Goal: Find specific page/section: Find specific page/section

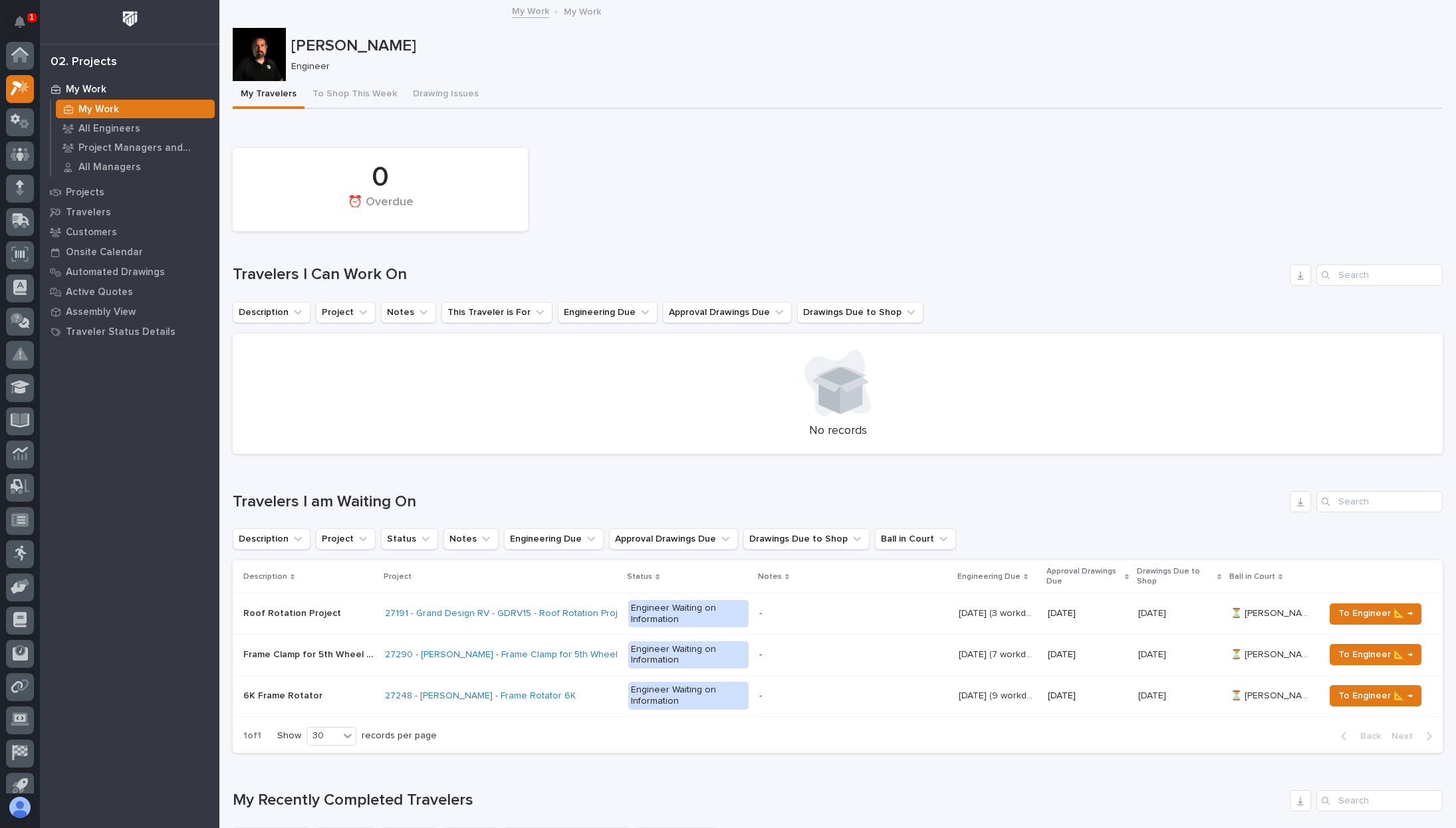
scroll to position [33, 0]
click at [23, 19] on icon "Notifications" at bounding box center [20, 22] width 11 height 12
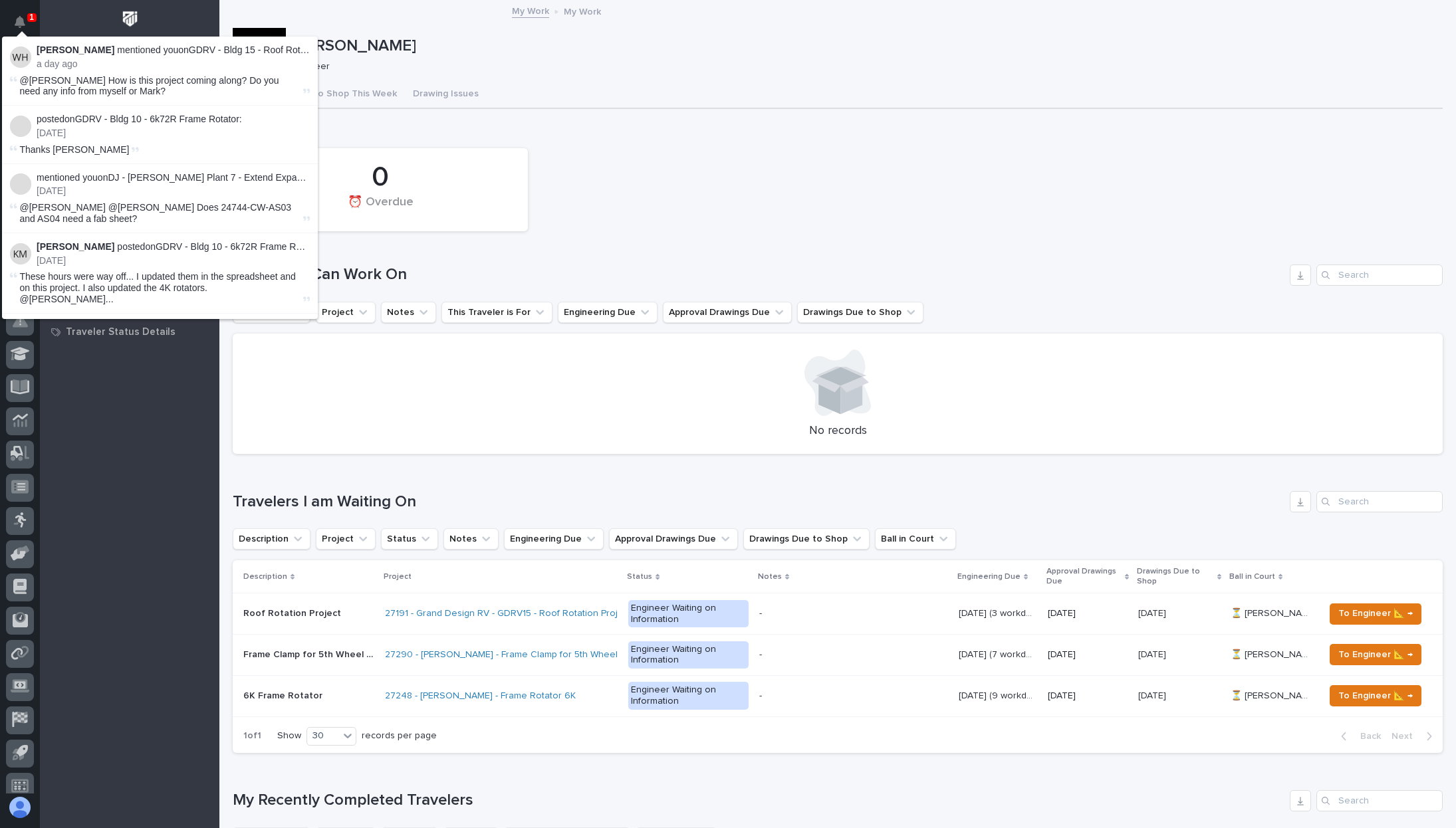
click at [23, 19] on icon "Notifications" at bounding box center [20, 22] width 11 height 12
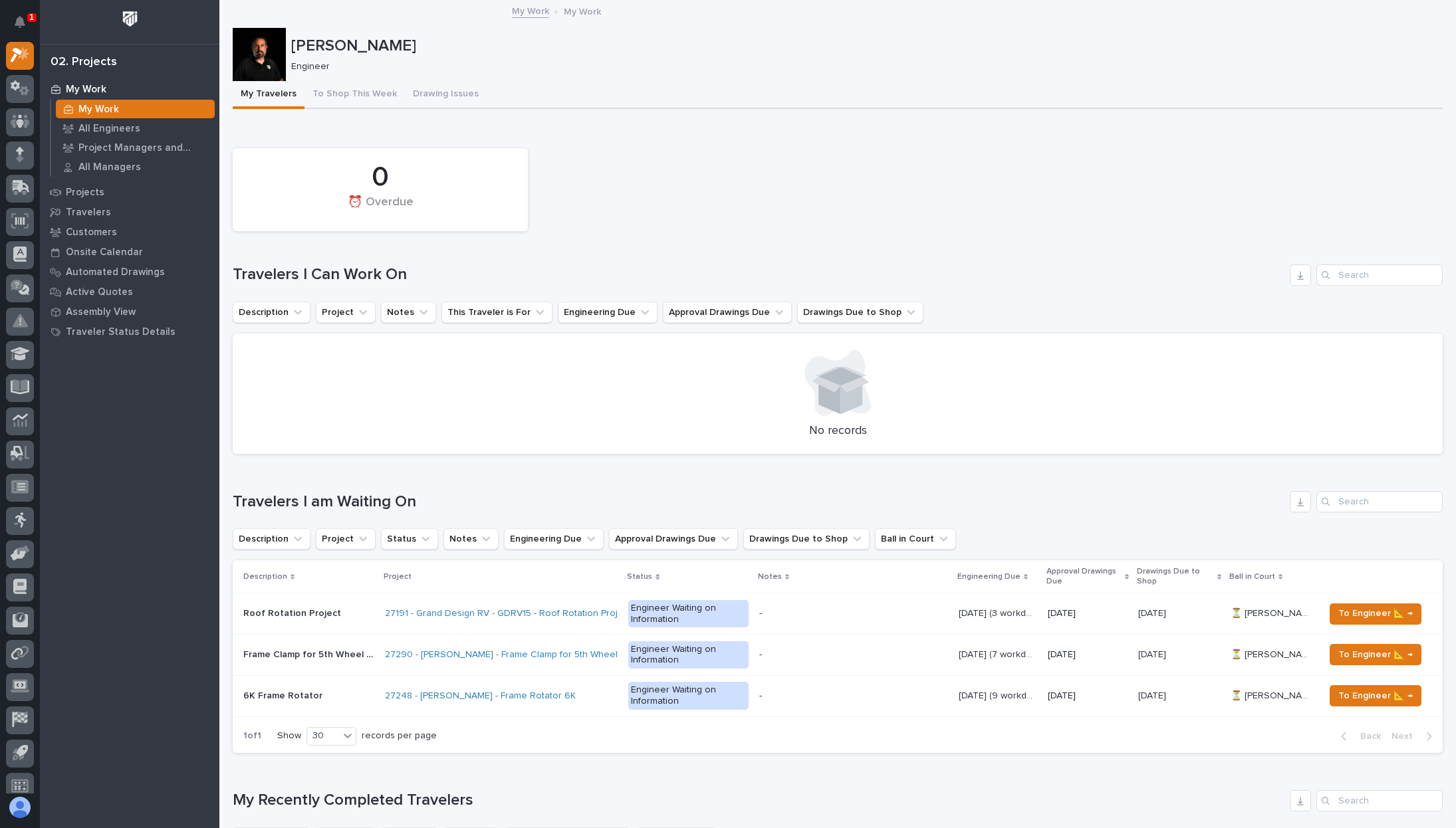
drag, startPoint x: 769, startPoint y: 217, endPoint x: 615, endPoint y: 97, distance: 195.2
click at [767, 215] on div "0 ⏰ Overdue" at bounding box center [838, 189] width 1223 height 97
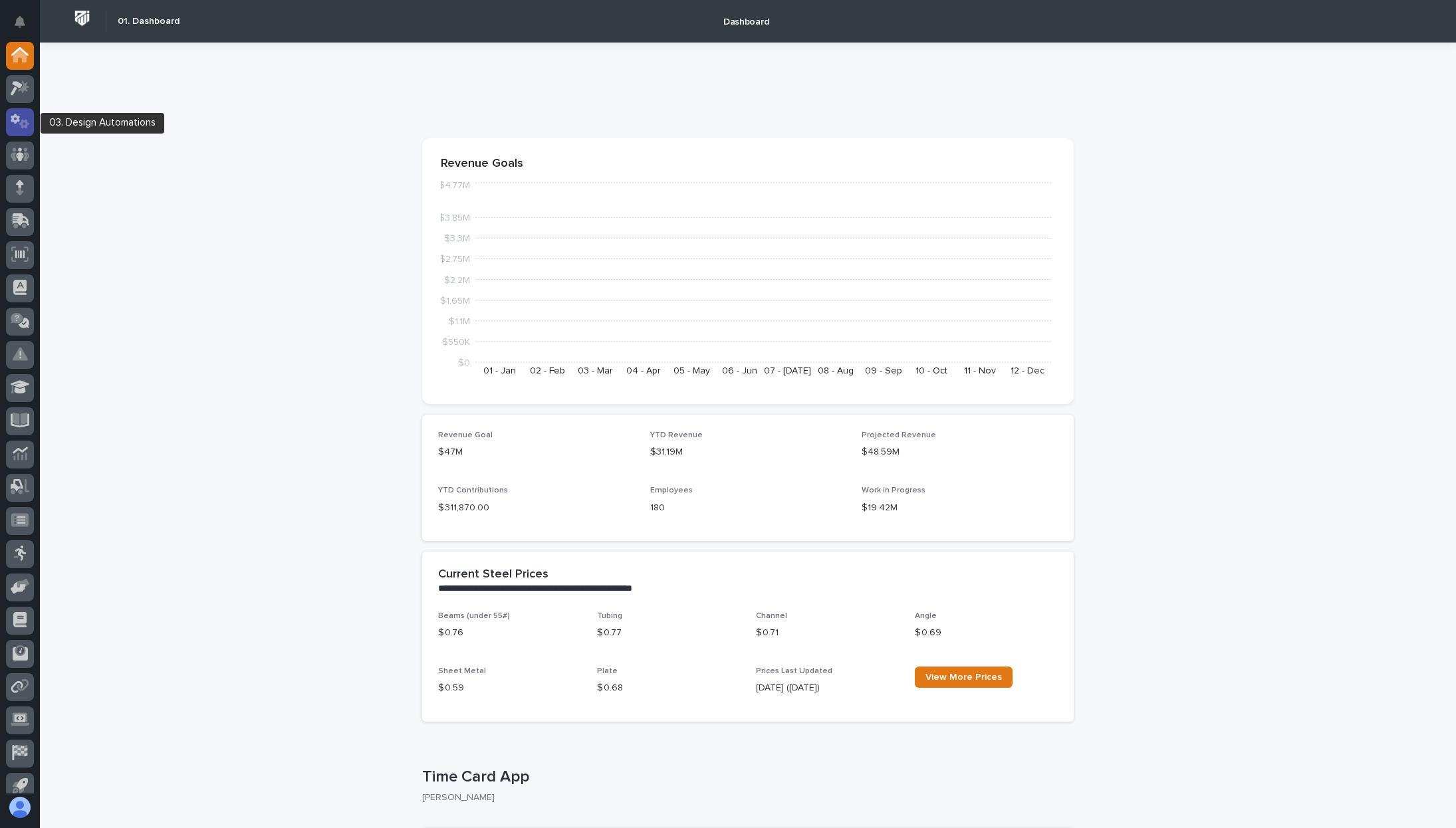
click at [16, 124] on icon at bounding box center [15, 119] width 9 height 10
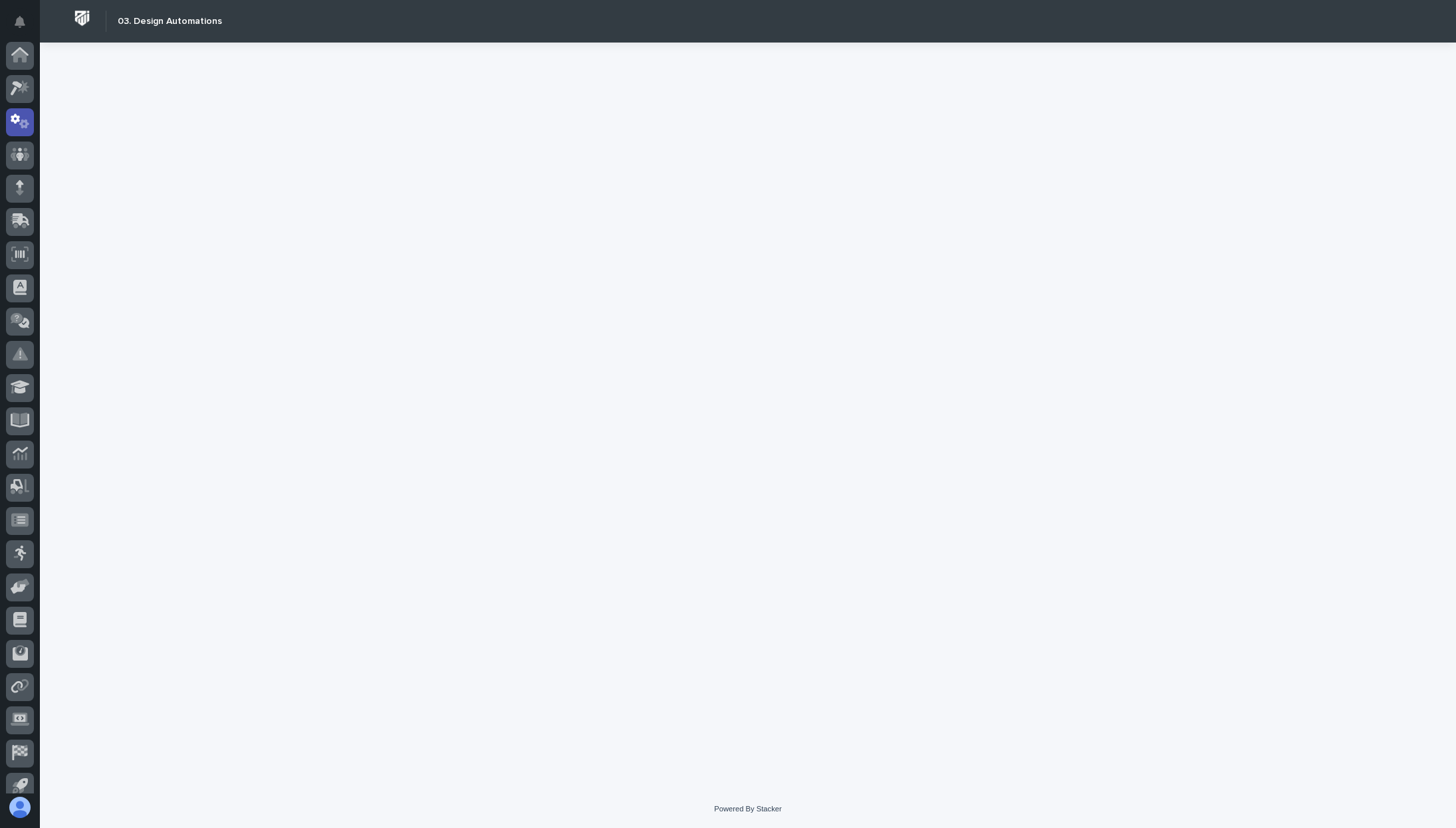
scroll to position [45, 0]
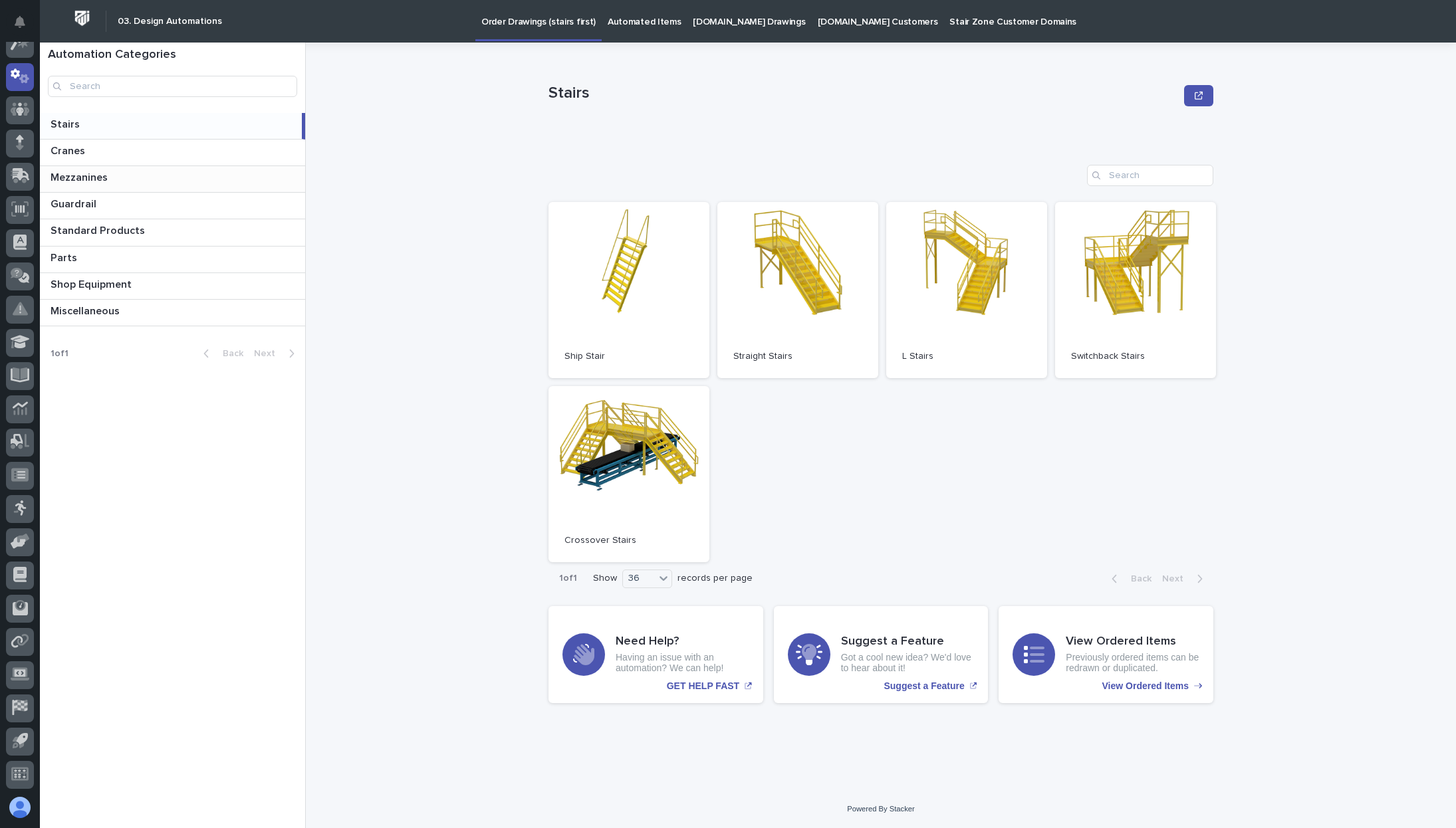
click at [194, 183] on p at bounding box center [175, 178] width 249 height 13
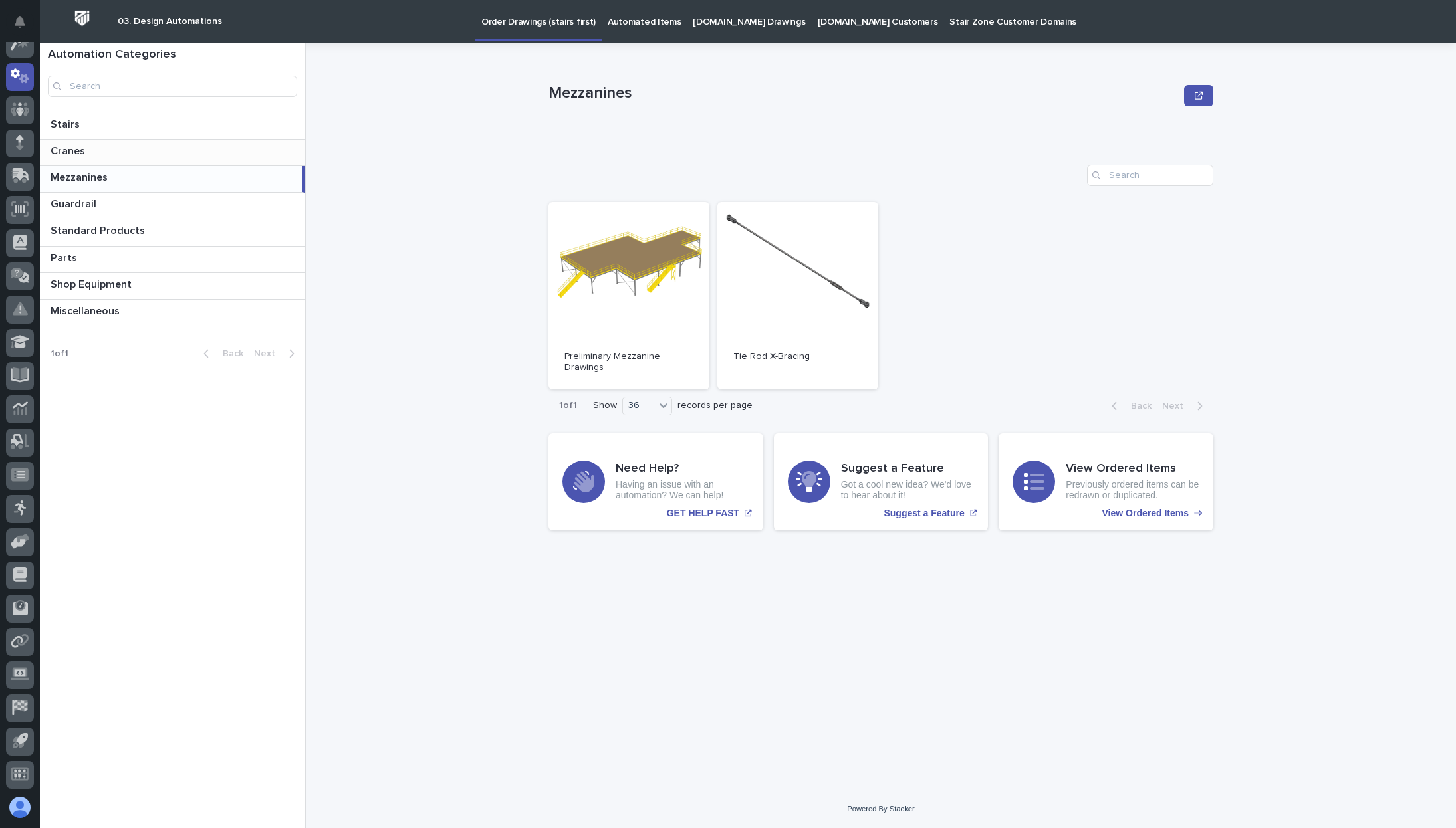
click at [115, 158] on div "Cranes Cranes" at bounding box center [172, 152] width 265 height 26
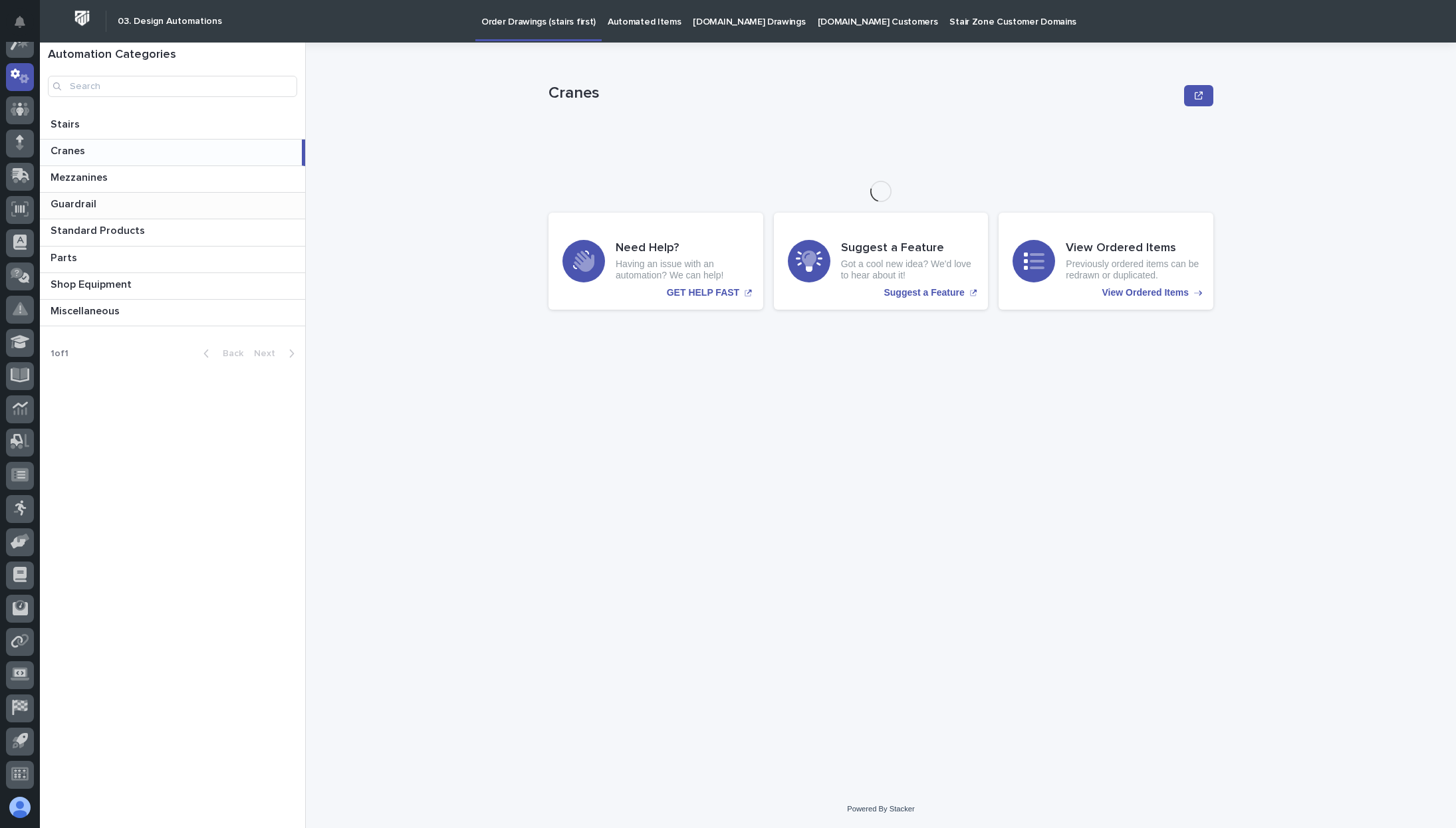
click at [119, 204] on p at bounding box center [175, 205] width 249 height 13
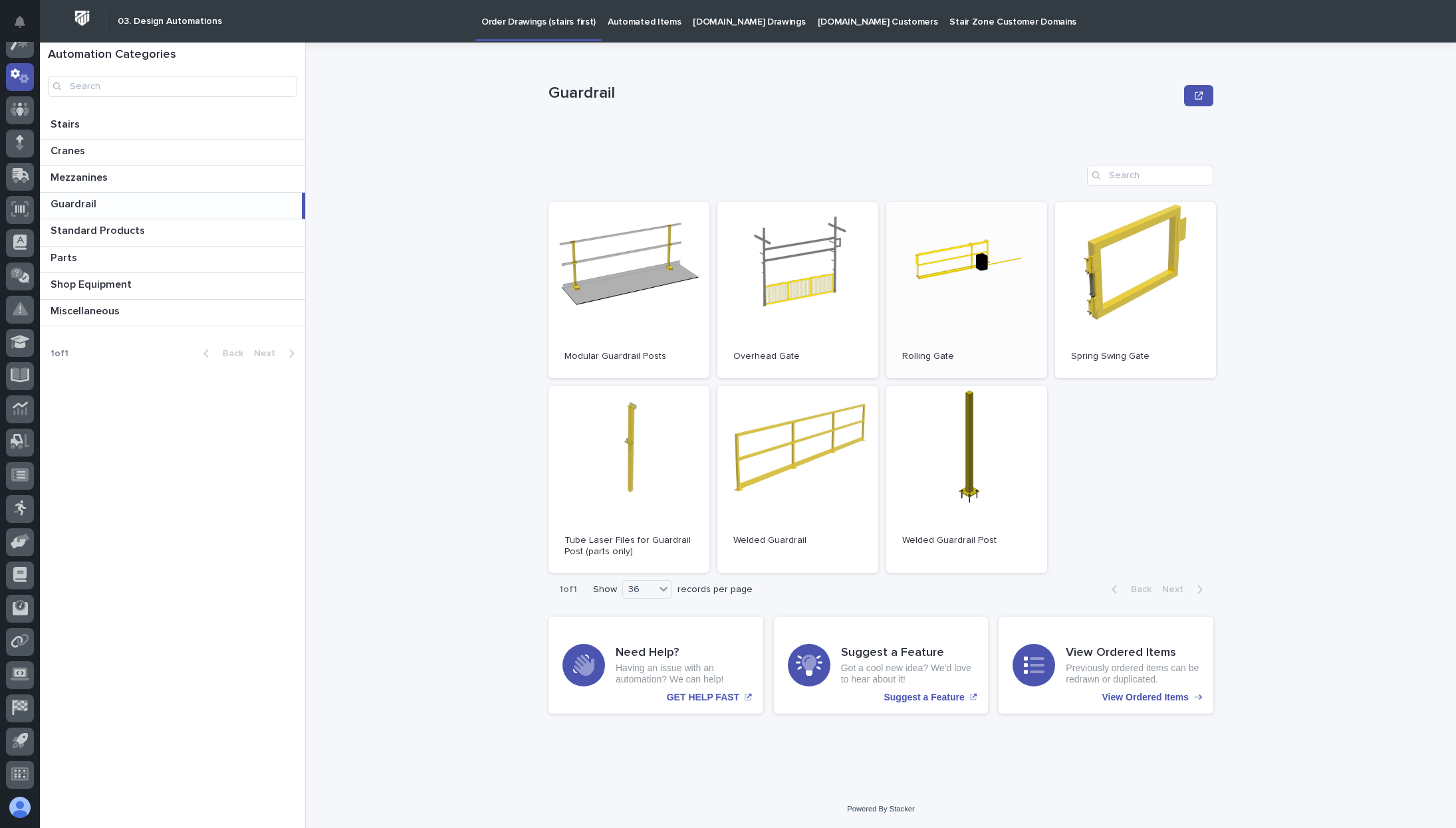
click at [946, 264] on link "Open" at bounding box center [966, 290] width 161 height 176
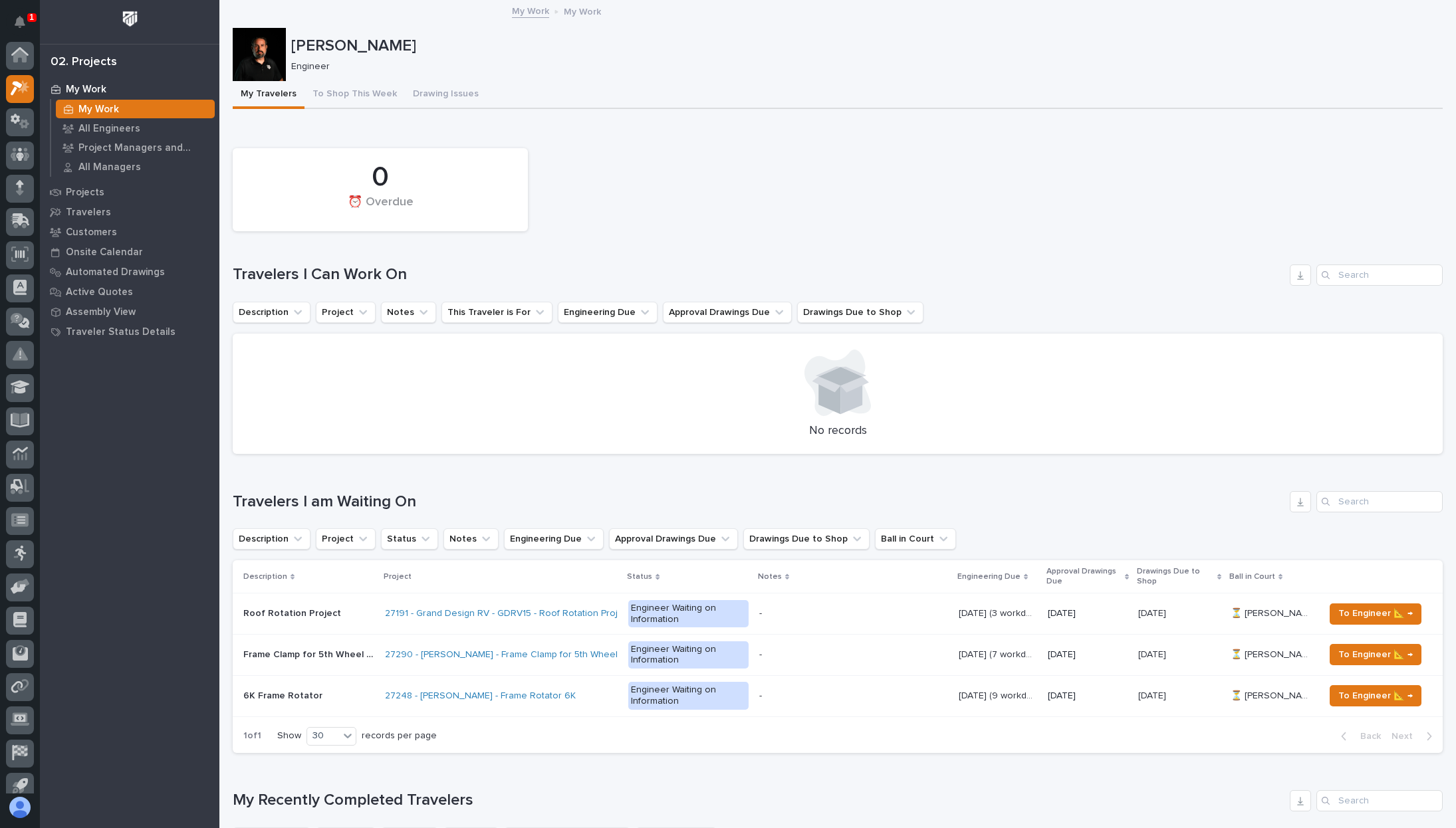
scroll to position [33, 0]
